Goal: Task Accomplishment & Management: Manage account settings

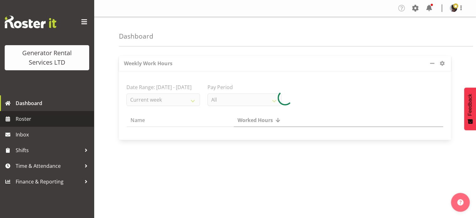
click at [25, 122] on span "Roster" at bounding box center [53, 118] width 75 height 9
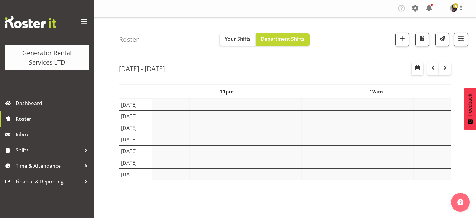
select select "shift"
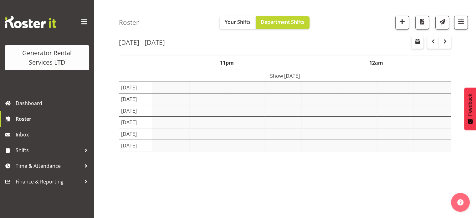
scroll to position [29, 0]
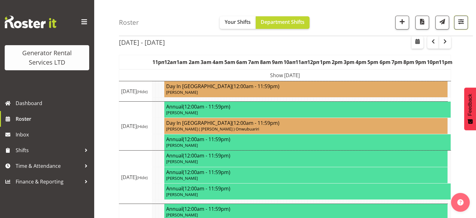
click at [459, 22] on span "button" at bounding box center [461, 22] width 8 height 8
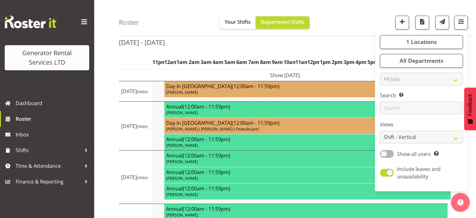
click at [361, 23] on div "Roster Your Shifts Department Shifts 1 Locations Clear GRS Auckland GRS Hasting…" at bounding box center [296, 18] width 354 height 36
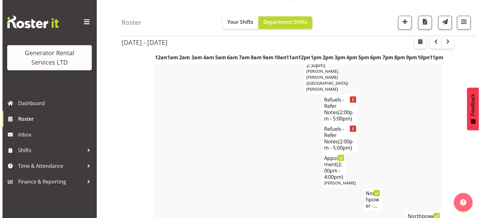
scroll to position [739, 0]
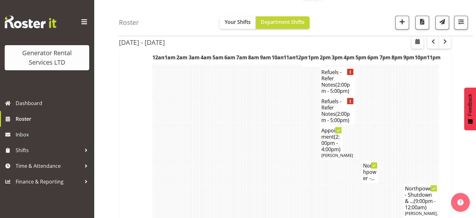
click at [419, 197] on span "(9:00pm - 12:00am)" at bounding box center [420, 203] width 31 height 13
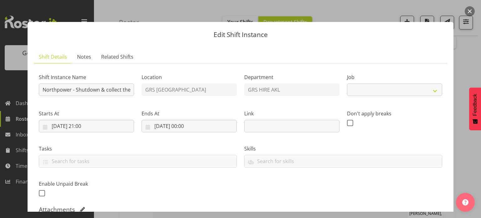
select select "7504"
click at [82, 91] on input "Northpower - Shutdown & collect the 500kVA truck from Castledine Cres, Glen Inn…" at bounding box center [86, 89] width 95 height 13
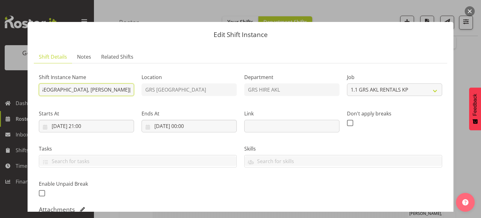
scroll to position [0, 142]
click at [211, 38] on p "Edit Shift Instance" at bounding box center [240, 34] width 413 height 7
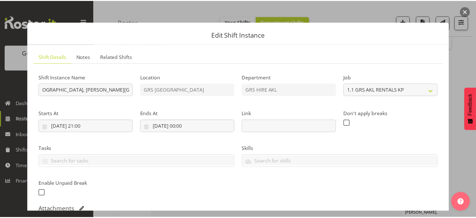
scroll to position [0, 0]
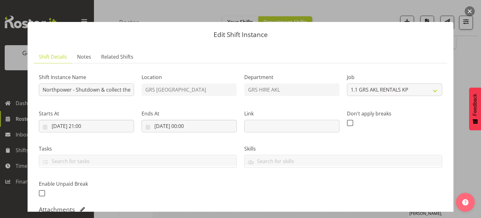
click at [470, 10] on button "button" at bounding box center [469, 11] width 10 height 10
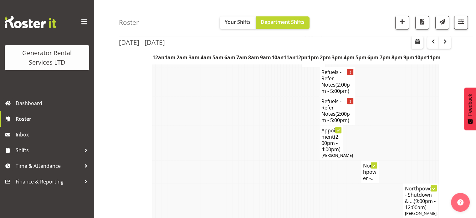
click at [327, 18] on div "Roster Your Shifts Department Shifts 1 Locations Clear GRS Auckland GRS Hasting…" at bounding box center [296, 18] width 354 height 36
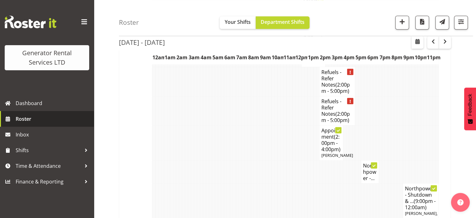
click at [32, 119] on span "Roster" at bounding box center [53, 118] width 75 height 9
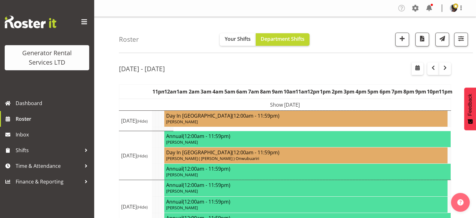
click at [179, 13] on nav "Tasks Jobs Employees Profile Log Out" at bounding box center [285, 8] width 370 height 10
